Goal: Navigation & Orientation: Understand site structure

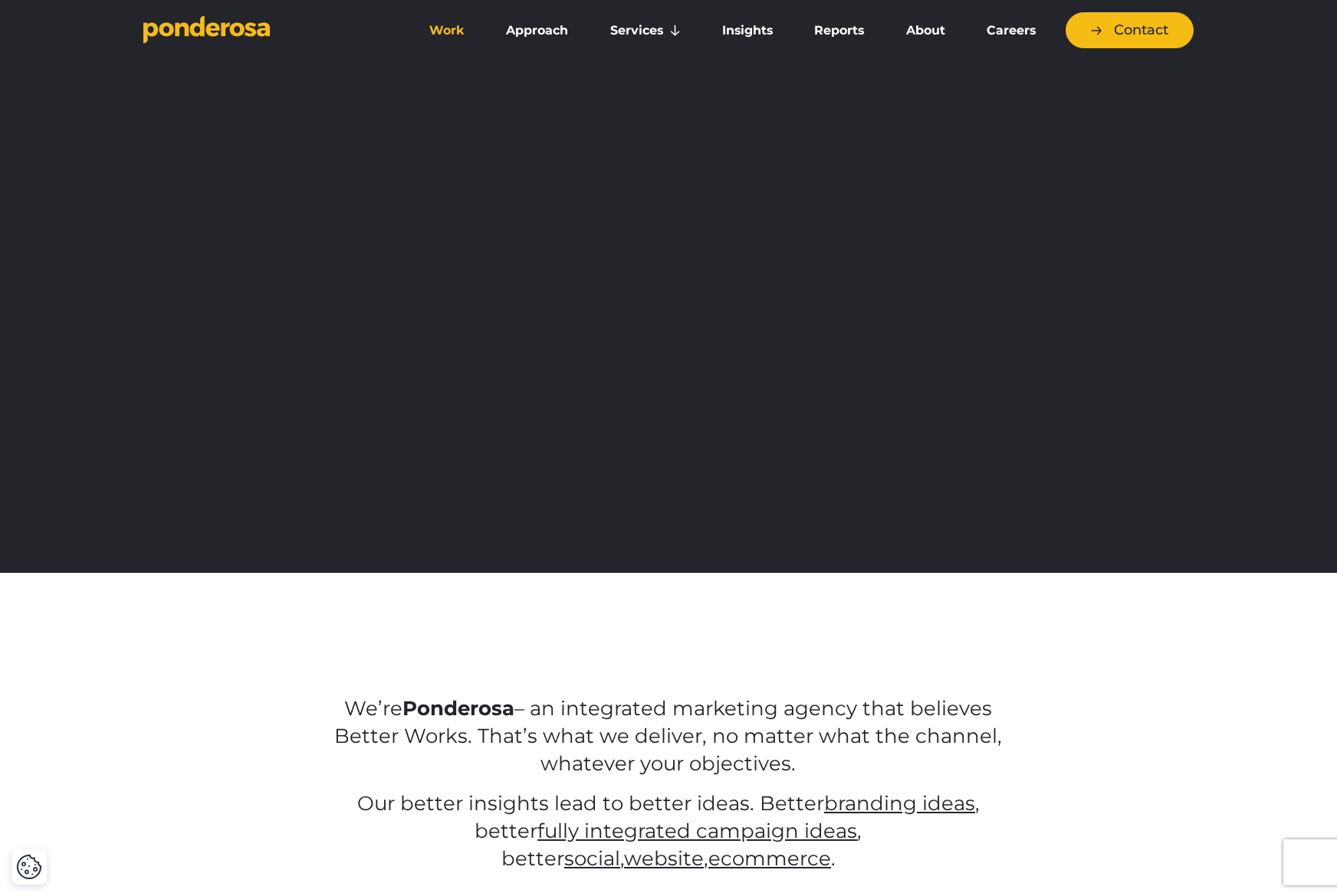
click at [444, 31] on link "Work" at bounding box center [446, 30] width 70 height 32
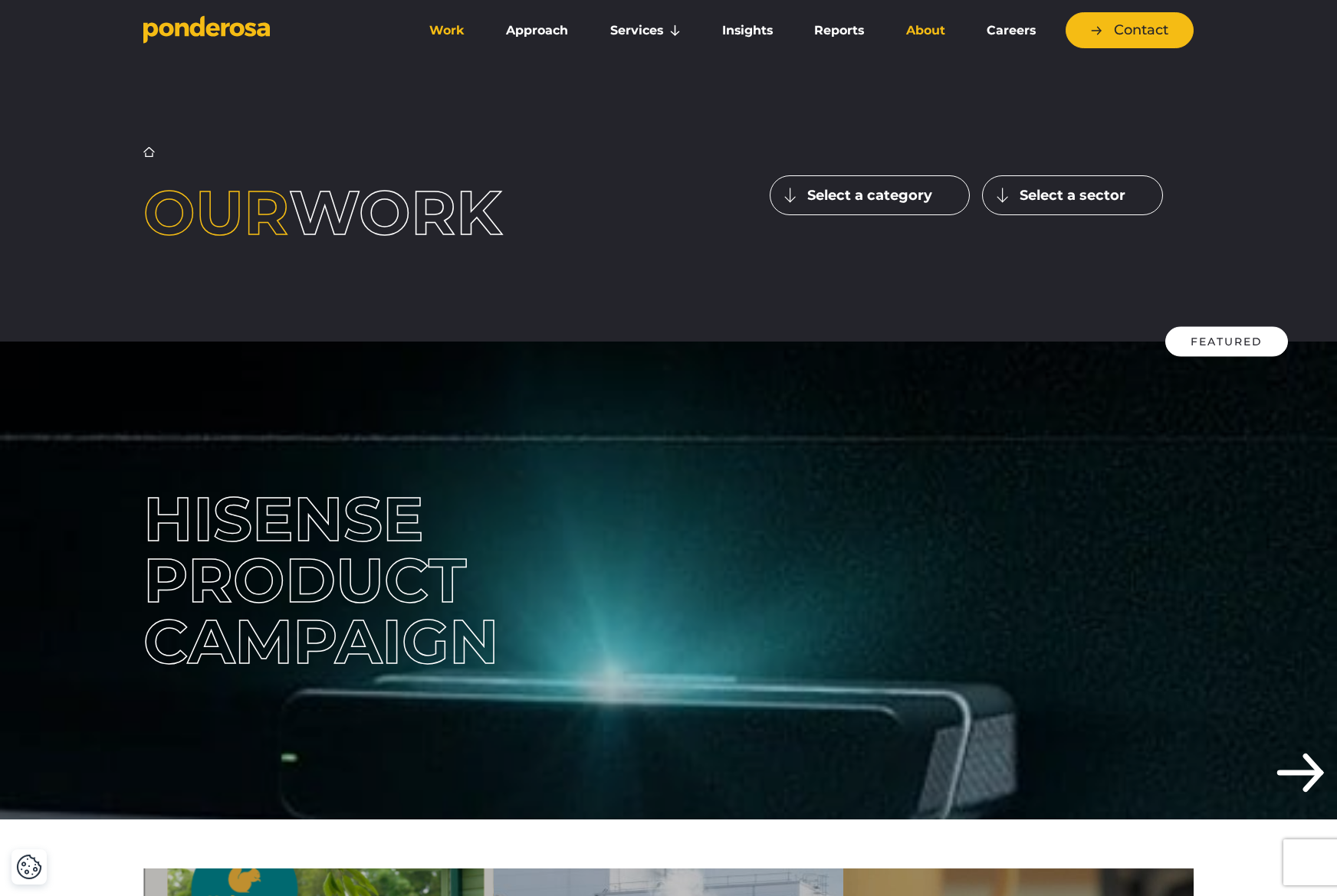
click at [917, 34] on link "About" at bounding box center [924, 30] width 74 height 32
